Goal: Task Accomplishment & Management: Use online tool/utility

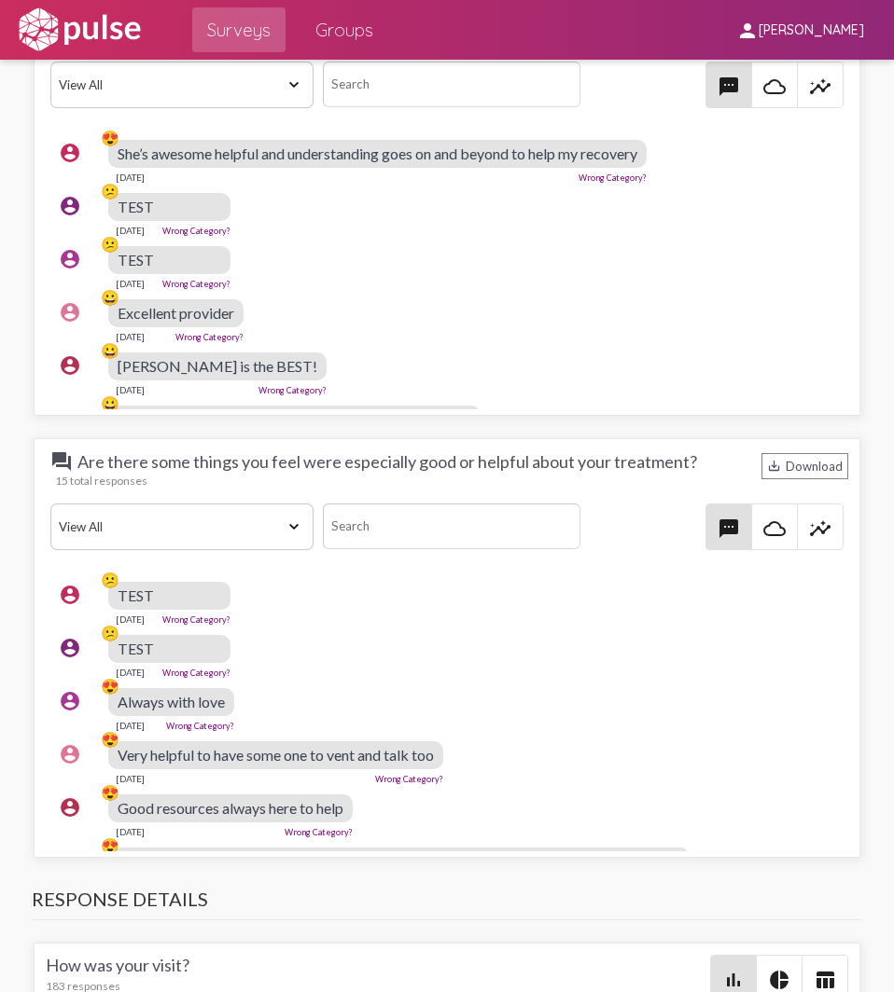
scroll to position [2332, 0]
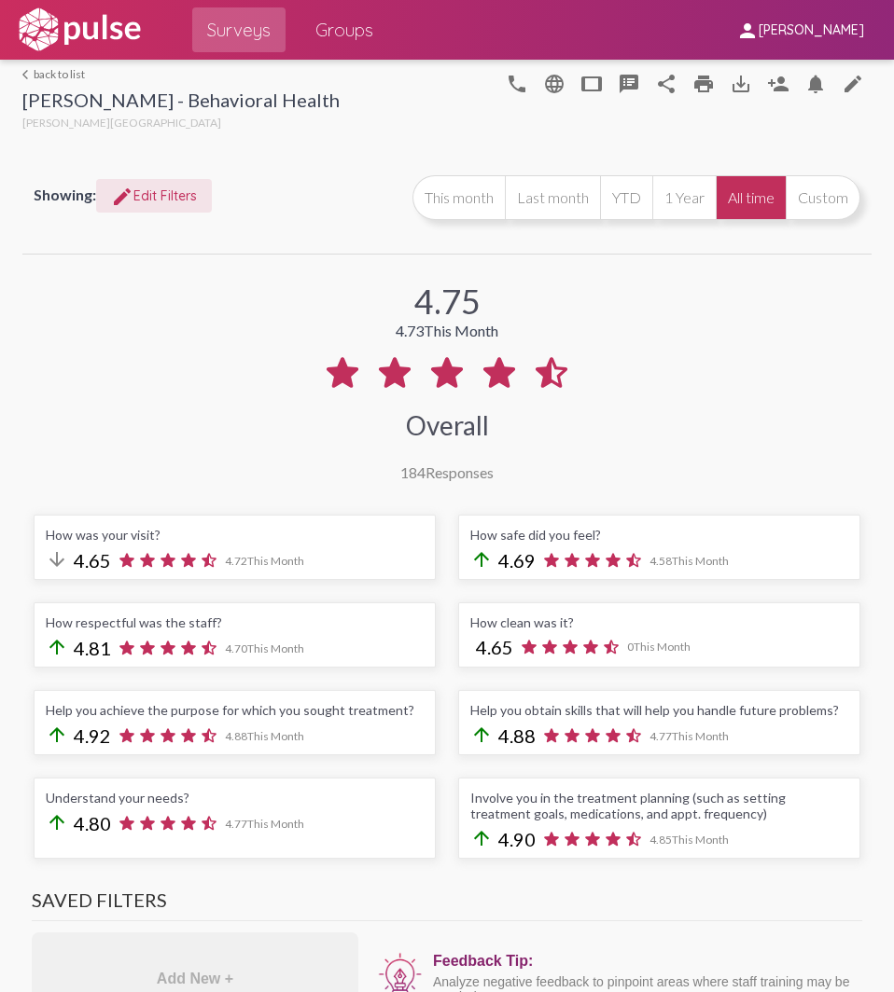
click at [180, 190] on span "edit Edit Filters" at bounding box center [154, 195] width 86 height 17
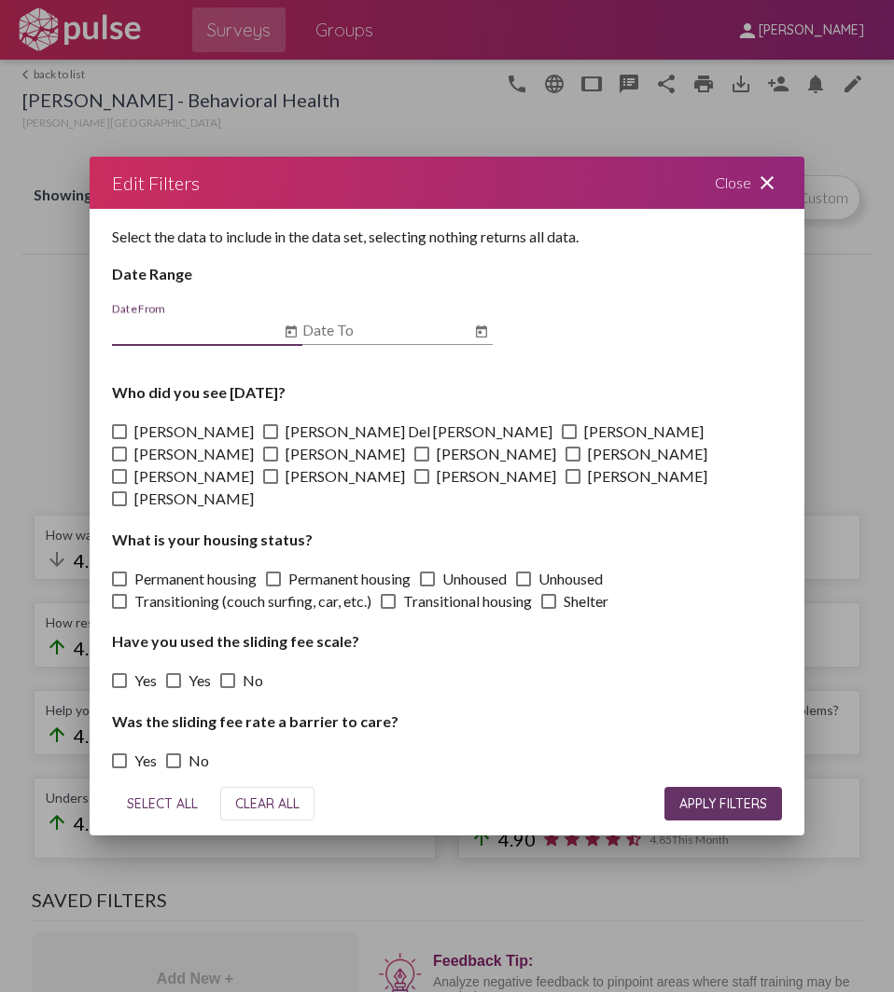
click at [293, 337] on icon "Open calendar" at bounding box center [290, 331] width 11 height 12
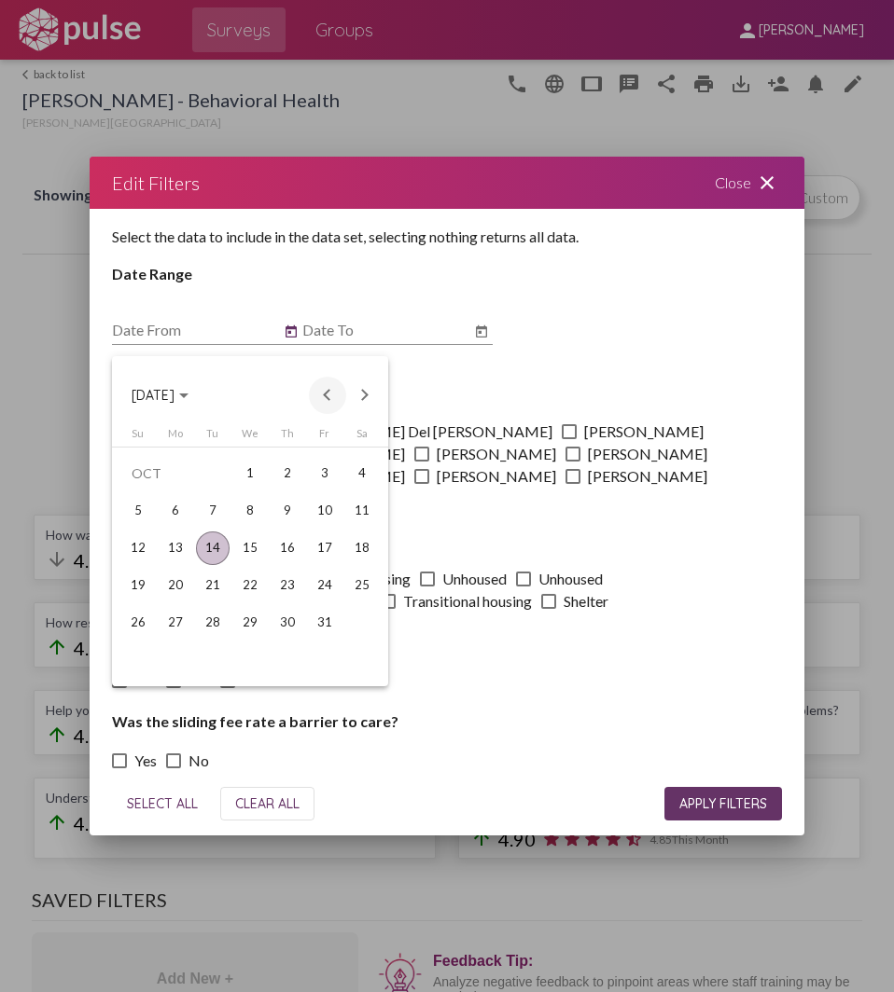
click at [324, 390] on button "Previous month" at bounding box center [327, 395] width 37 height 37
click at [322, 390] on button "Previous month" at bounding box center [327, 395] width 37 height 37
drag, startPoint x: 324, startPoint y: 473, endPoint x: 321, endPoint y: 460, distance: 13.4
click at [323, 473] on div "1" at bounding box center [325, 474] width 34 height 34
type input "[DATE]"
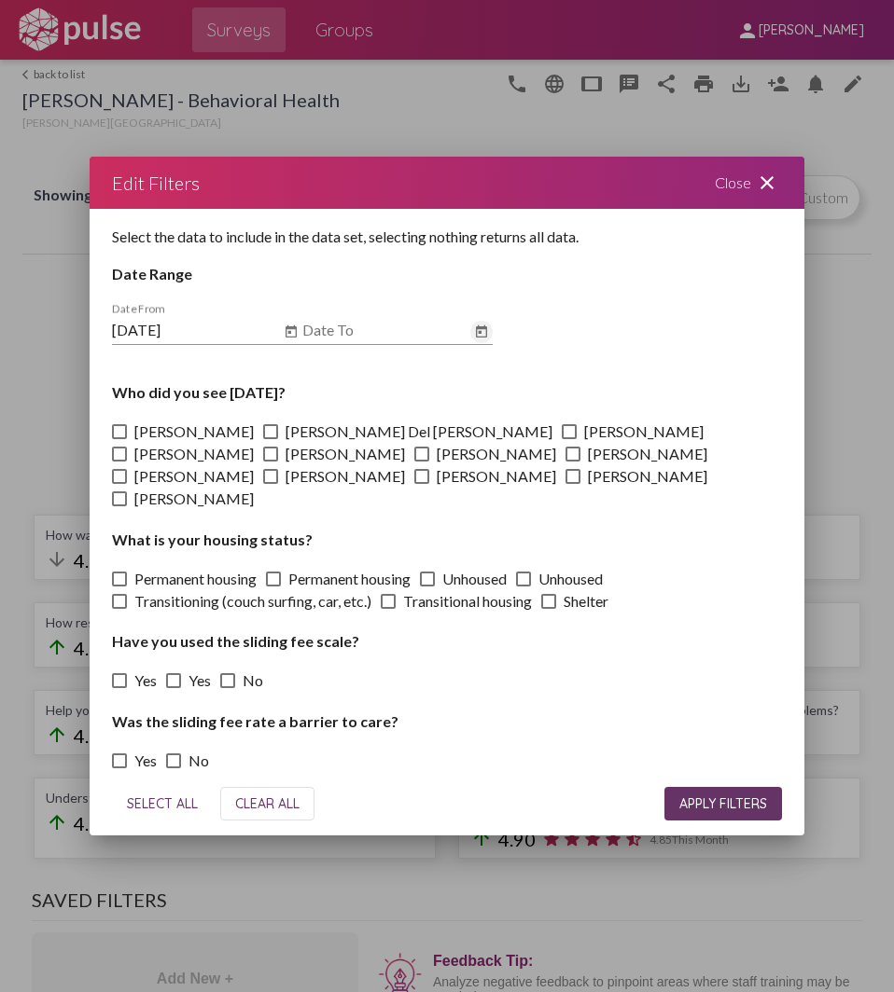
click at [478, 335] on icon "Open calendar" at bounding box center [481, 332] width 15 height 22
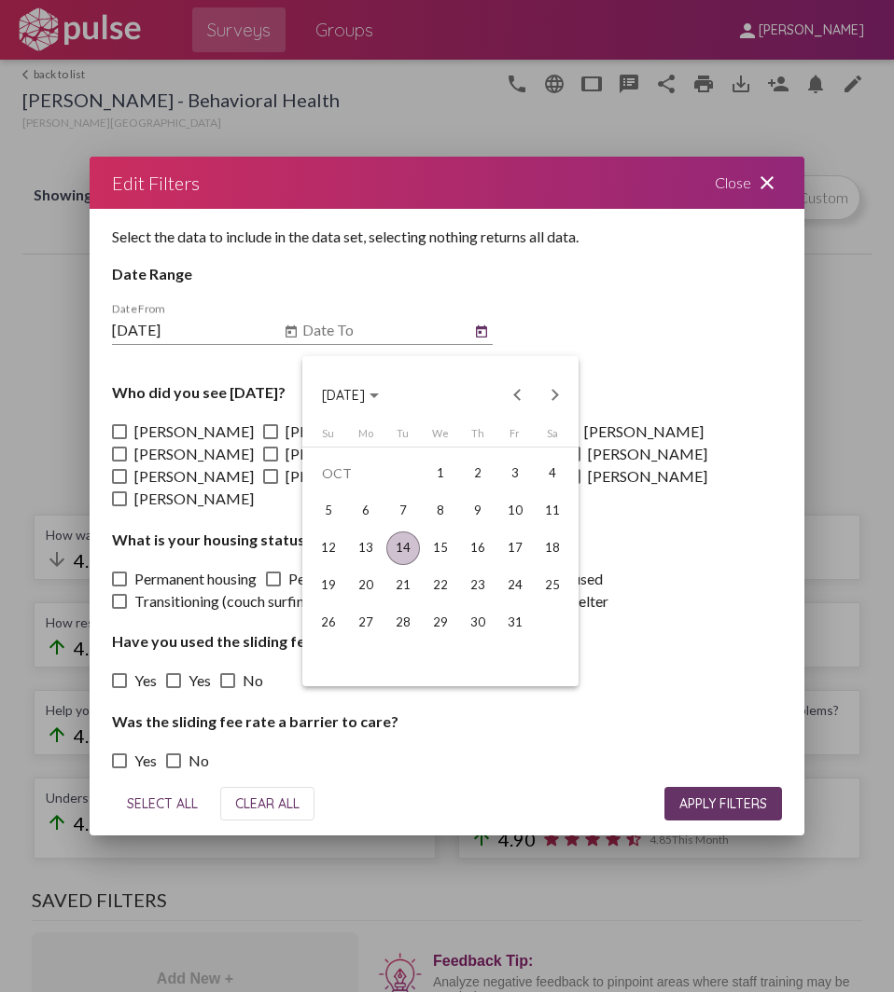
click at [399, 540] on div "14" at bounding box center [403, 549] width 34 height 34
type input "[DATE]"
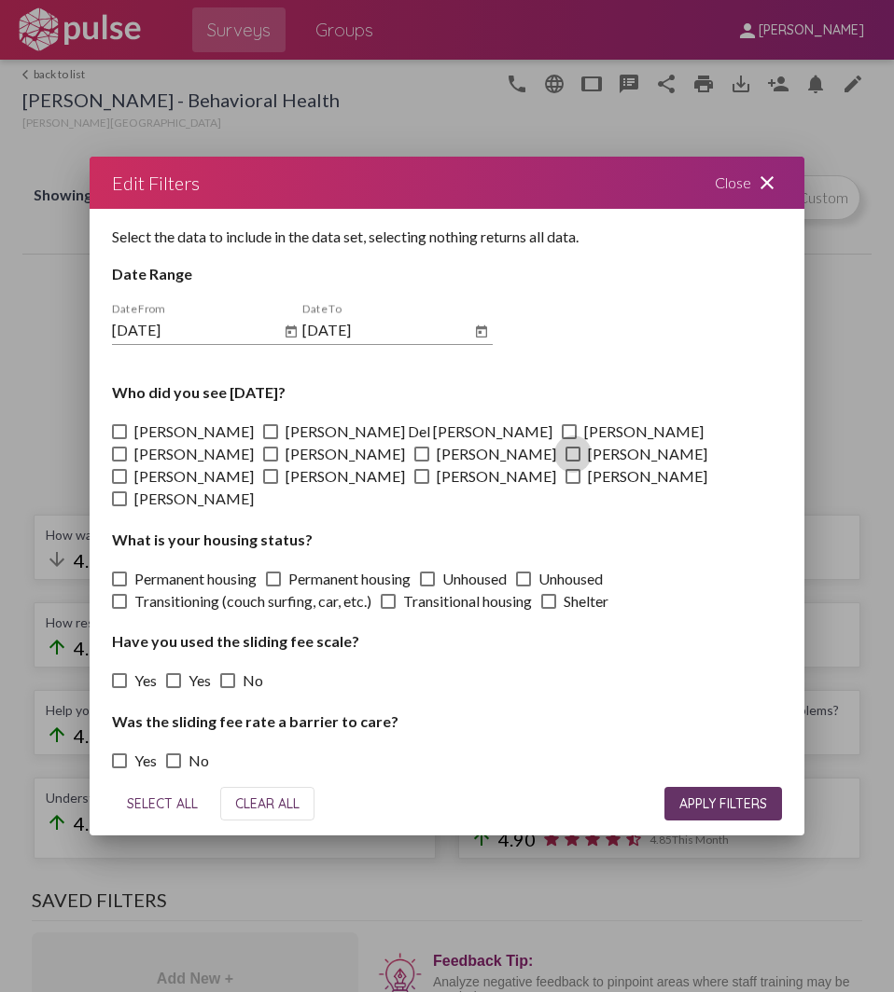
click at [565, 462] on span at bounding box center [572, 454] width 15 height 15
click at [572, 463] on input "[PERSON_NAME]" at bounding box center [572, 462] width 1 height 1
checkbox input "true"
click at [701, 796] on span "APPLY FILTERS" at bounding box center [723, 804] width 88 height 17
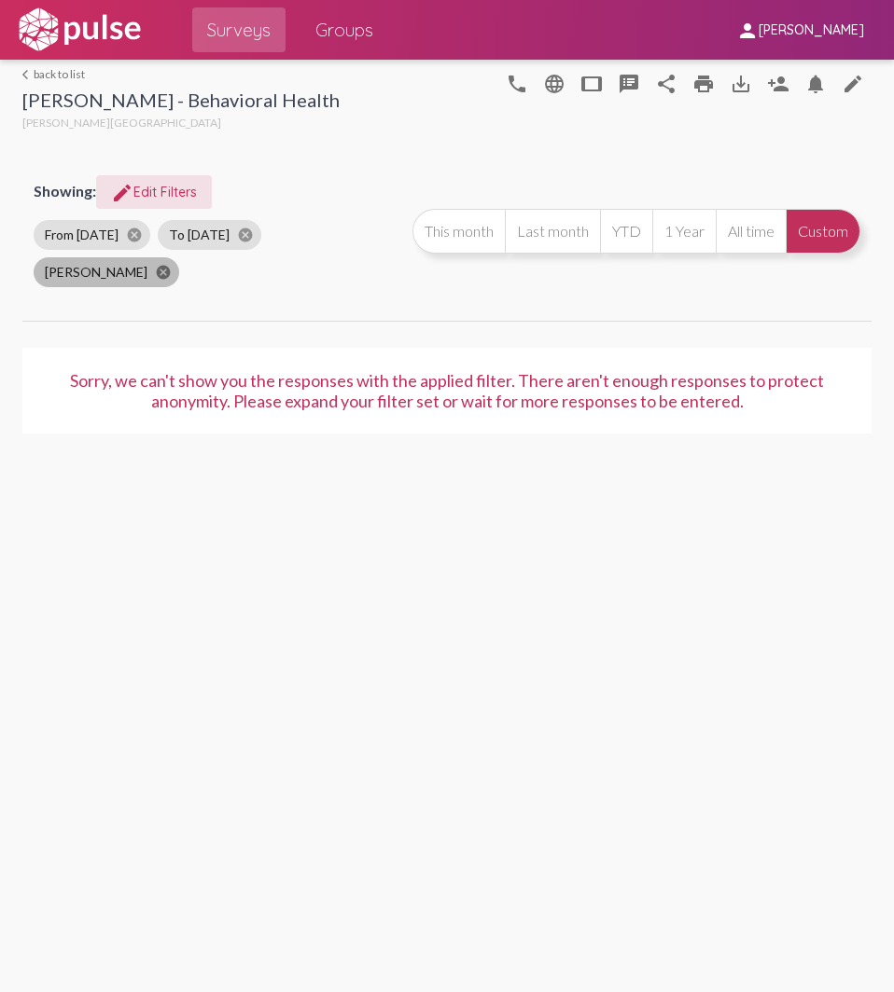
drag, startPoint x: 371, startPoint y: 231, endPoint x: 333, endPoint y: 229, distance: 38.3
click at [172, 264] on mat-icon "cancel" at bounding box center [163, 272] width 17 height 17
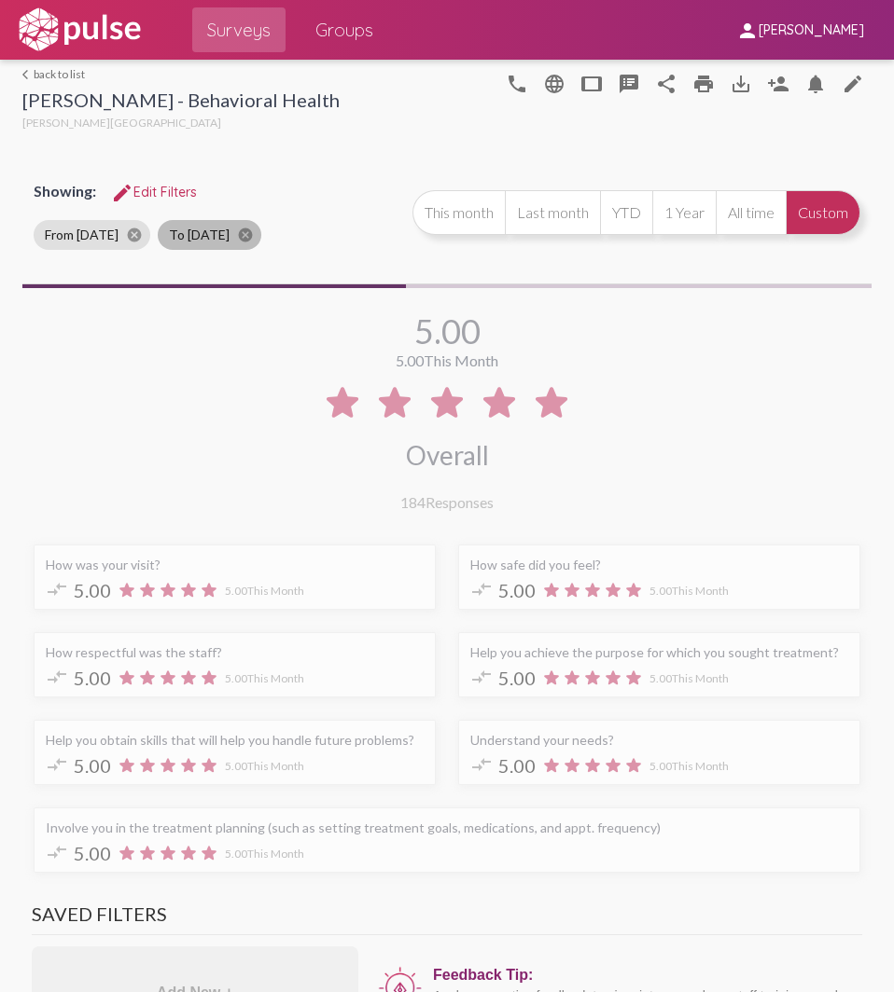
click at [250, 234] on mat-icon "cancel" at bounding box center [245, 235] width 17 height 17
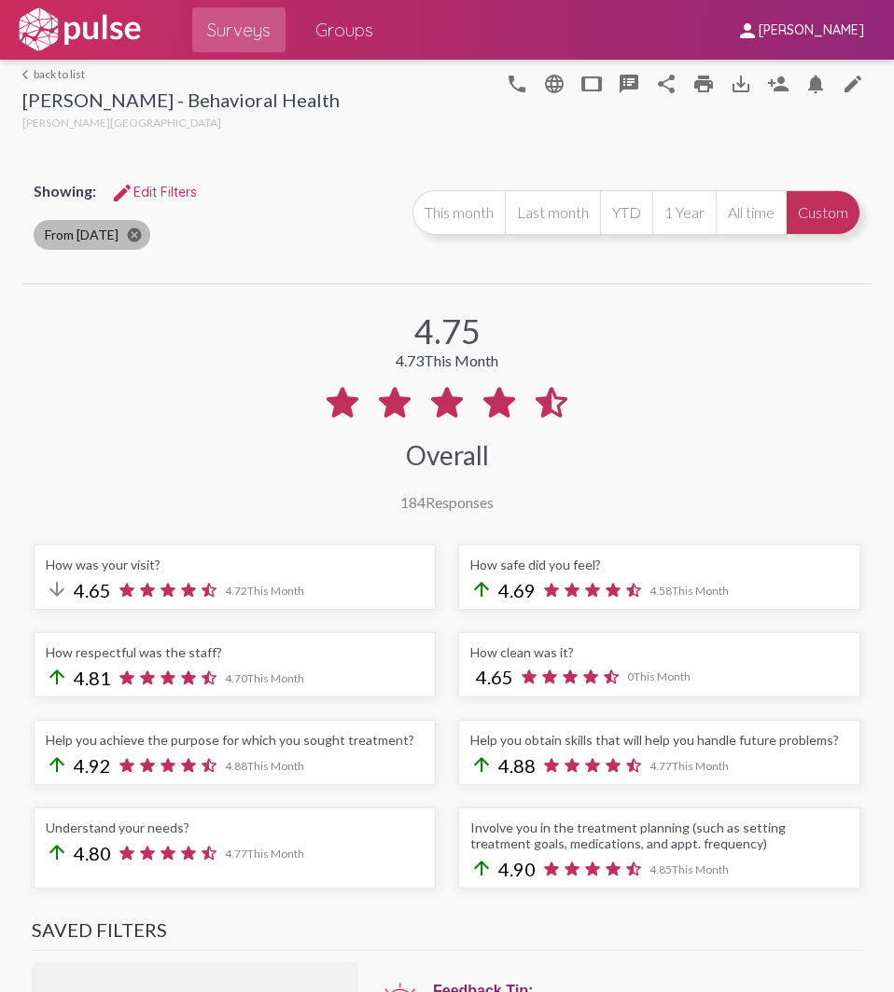
click at [131, 234] on mat-icon "cancel" at bounding box center [134, 235] width 17 height 17
